Goal: Task Accomplishment & Management: Manage account settings

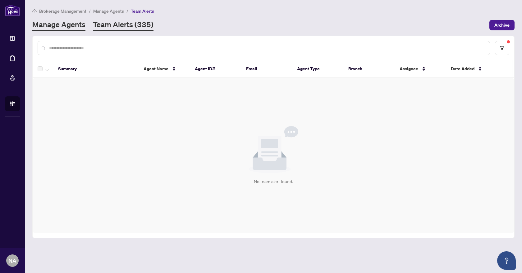
click at [66, 26] on link "Manage Agents" at bounding box center [58, 25] width 53 height 11
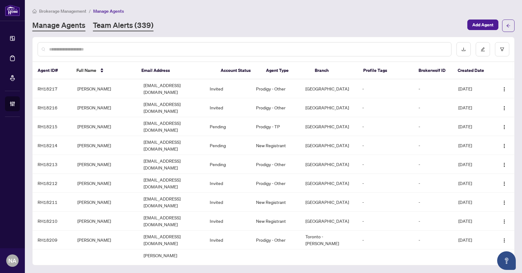
click at [114, 25] on link "Team Alerts (339)" at bounding box center [123, 25] width 61 height 11
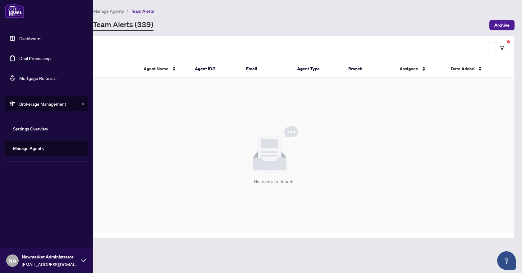
click at [20, 61] on link "Deal Processing" at bounding box center [34, 59] width 31 height 6
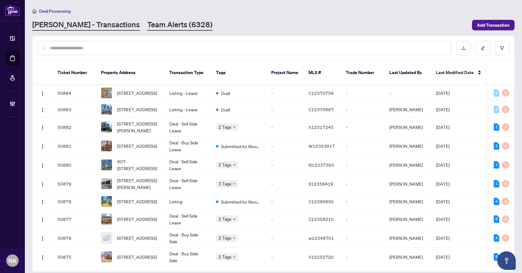
click at [153, 25] on link "Team Alerts (6328)" at bounding box center [179, 25] width 65 height 11
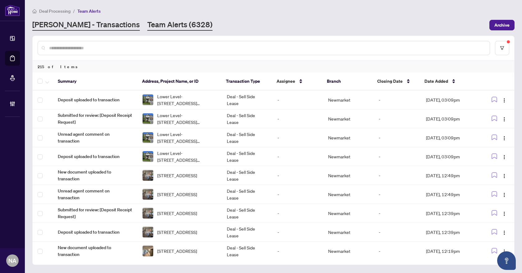
click at [67, 25] on link "[PERSON_NAME] - Transactions" at bounding box center [85, 25] width 107 height 11
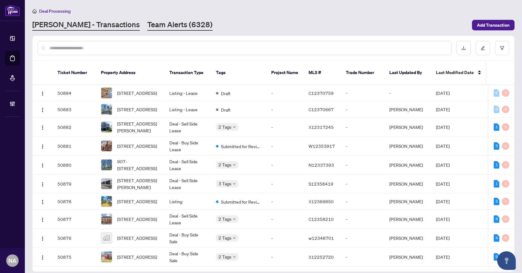
click at [147, 23] on link "Team Alerts (6328)" at bounding box center [179, 25] width 65 height 11
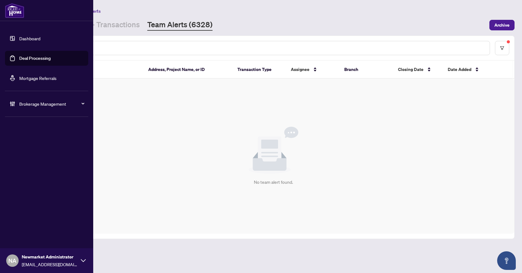
click at [46, 60] on link "Deal Processing" at bounding box center [34, 59] width 31 height 6
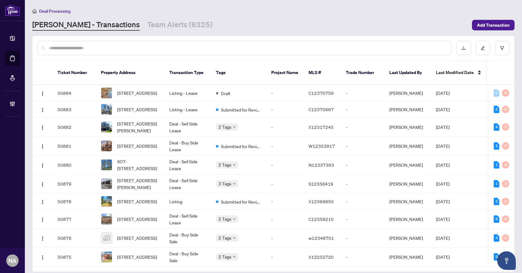
click at [93, 47] on input "text" at bounding box center [247, 48] width 397 height 7
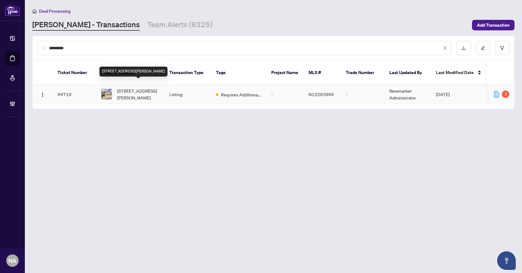
type input "*********"
click at [134, 88] on span "[STREET_ADDRESS][PERSON_NAME]" at bounding box center [138, 95] width 42 height 14
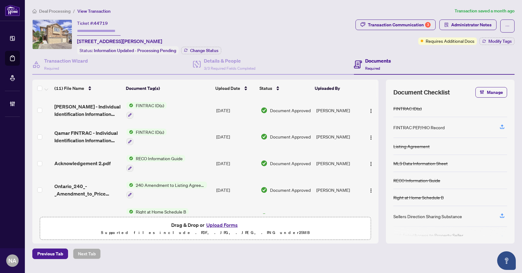
click at [60, 12] on span "Deal Processing" at bounding box center [54, 11] width 31 height 6
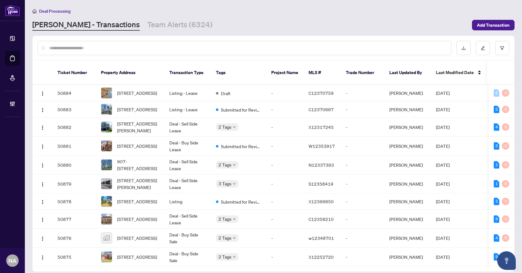
click at [197, 49] on input "text" at bounding box center [247, 48] width 397 height 7
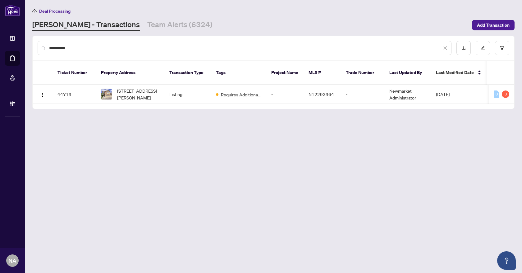
type input "*********"
click at [204, 148] on main "Deal Processing [PERSON_NAME] - Transactions Team Alerts (6324) Add Transaction…" at bounding box center [273, 136] width 497 height 273
click at [116, 88] on div "[STREET_ADDRESS][PERSON_NAME]" at bounding box center [130, 95] width 58 height 14
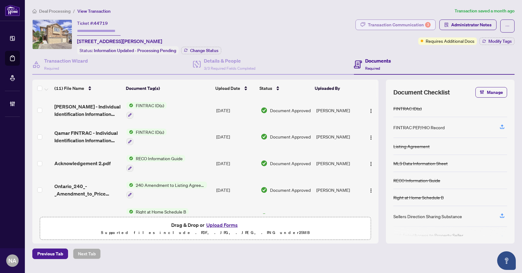
click at [398, 26] on div "Transaction Communication 3" at bounding box center [399, 25] width 63 height 10
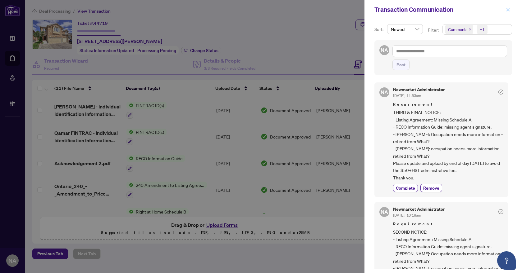
click at [508, 10] on icon "close" at bounding box center [507, 9] width 3 height 3
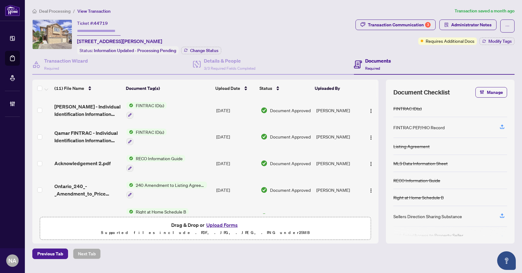
click at [266, 14] on ol "Deal Processing / View Transaction" at bounding box center [241, 10] width 419 height 7
drag, startPoint x: 241, startPoint y: 34, endPoint x: 328, endPoint y: 7, distance: 90.5
click at [241, 34] on div "Ticket #: 44719 [STREET_ADDRESS][PERSON_NAME] Status: Information Updated - Pro…" at bounding box center [192, 37] width 320 height 35
click at [249, 28] on div "Ticket #: 44719 [STREET_ADDRESS][PERSON_NAME] Status: Information Updated - Pro…" at bounding box center [192, 37] width 320 height 35
click at [238, 30] on div "Ticket #: 44719 [STREET_ADDRESS][PERSON_NAME] Status: Information Updated - Pro…" at bounding box center [192, 37] width 320 height 35
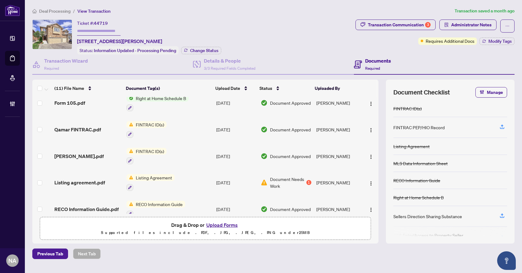
scroll to position [124, 0]
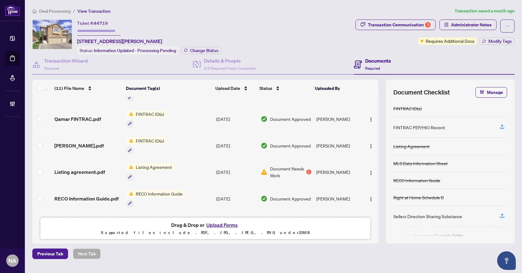
click at [149, 171] on div "Listing Agreement" at bounding box center [150, 172] width 48 height 17
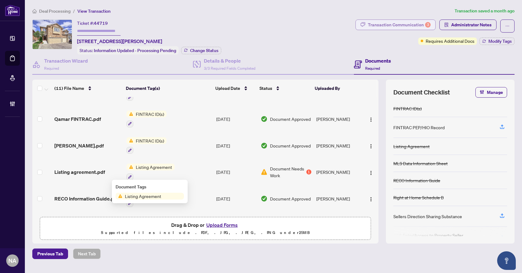
click at [414, 21] on div "Transaction Communication 3" at bounding box center [399, 25] width 63 height 10
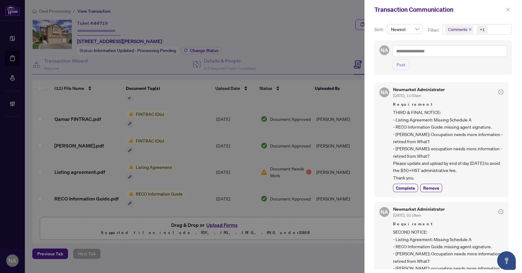
click at [508, 8] on icon "close" at bounding box center [507, 9] width 4 height 4
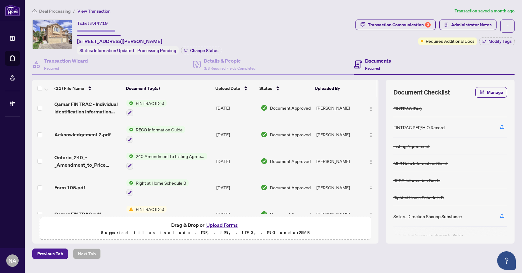
scroll to position [0, 0]
